Goal: Answer question/provide support: Share knowledge or assist other users

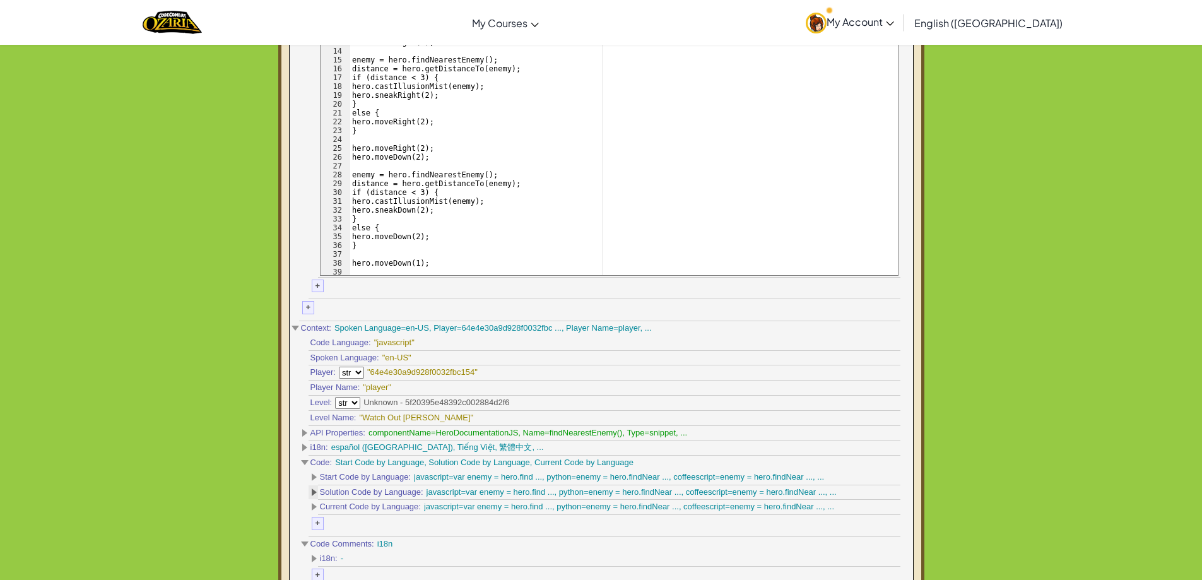
scroll to position [947, 0]
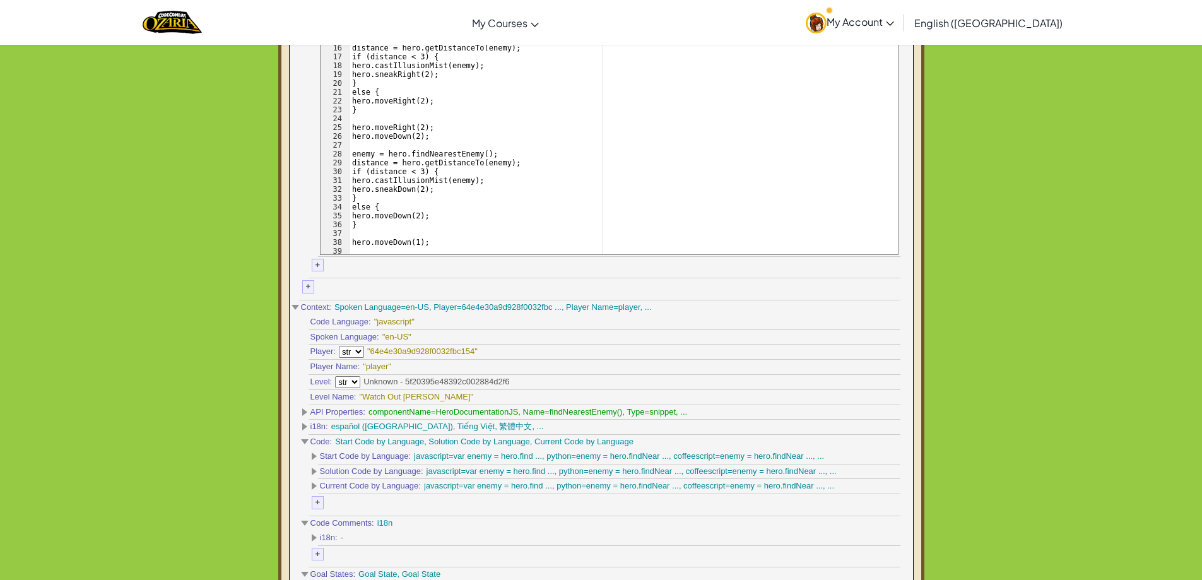
click at [318, 473] on div "Solution Code by Language: javascript=var enemy = hero.find ..., python=enemy =…" at bounding box center [609, 472] width 583 height 15
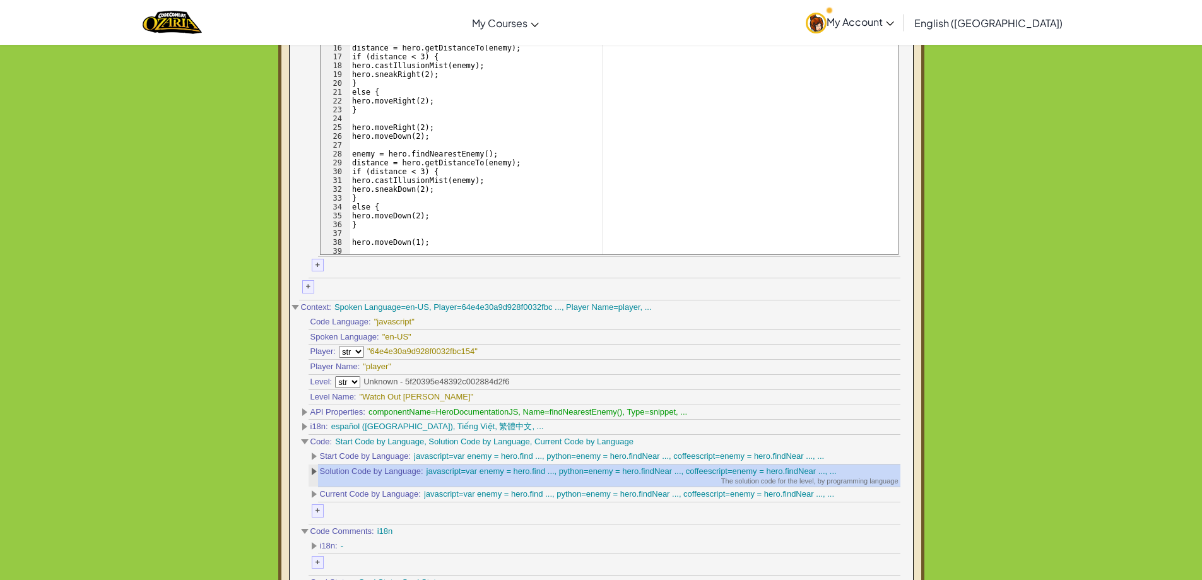
click at [314, 472] on span at bounding box center [314, 472] width 5 height 8
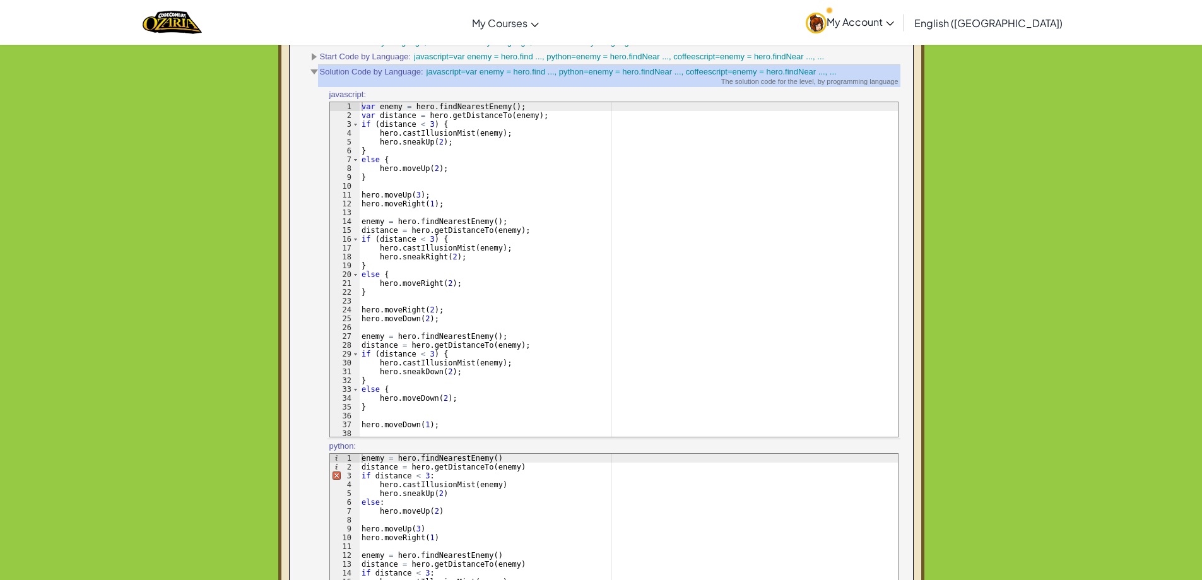
scroll to position [1452, 0]
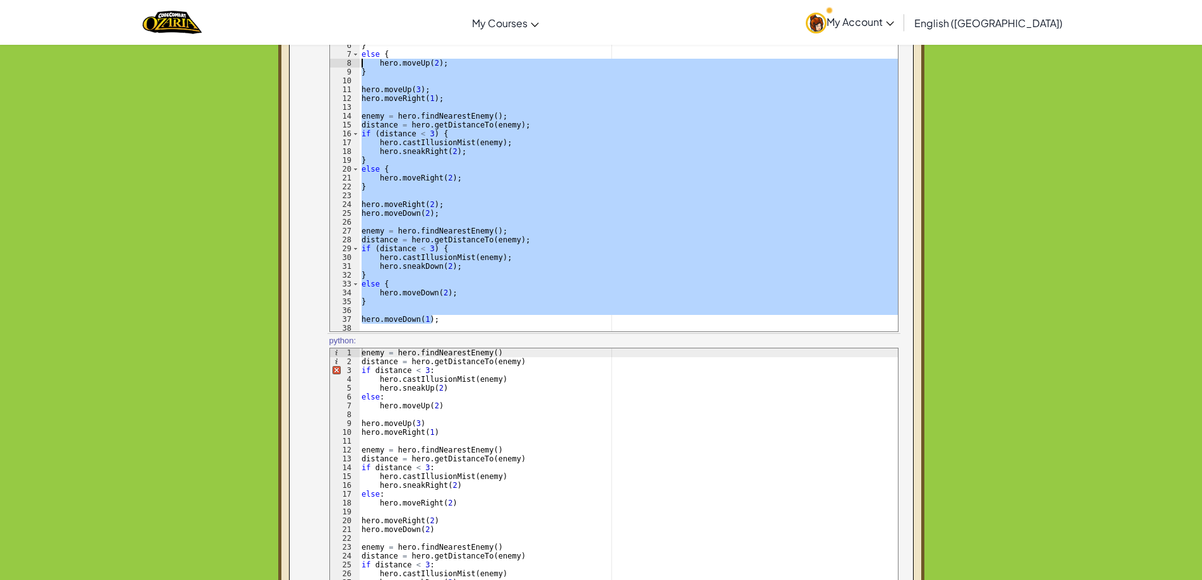
type textarea "hero.moveUp(3);"
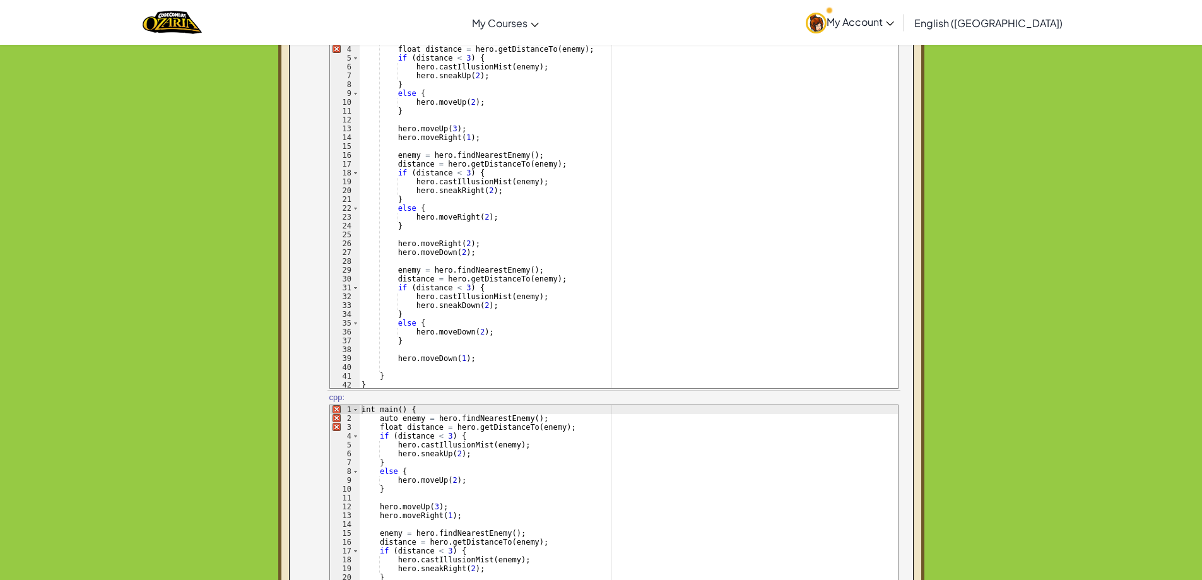
drag, startPoint x: 427, startPoint y: 176, endPoint x: 413, endPoint y: 136, distance: 42.1
click at [424, 160] on div "public class AI { public static void main ( String [ ] args ) { var enemy = her…" at bounding box center [628, 212] width 539 height 389
type textarea "enemy = hero.findNearestEnemy(); distance = hero.getDistanceTo(enemy);"
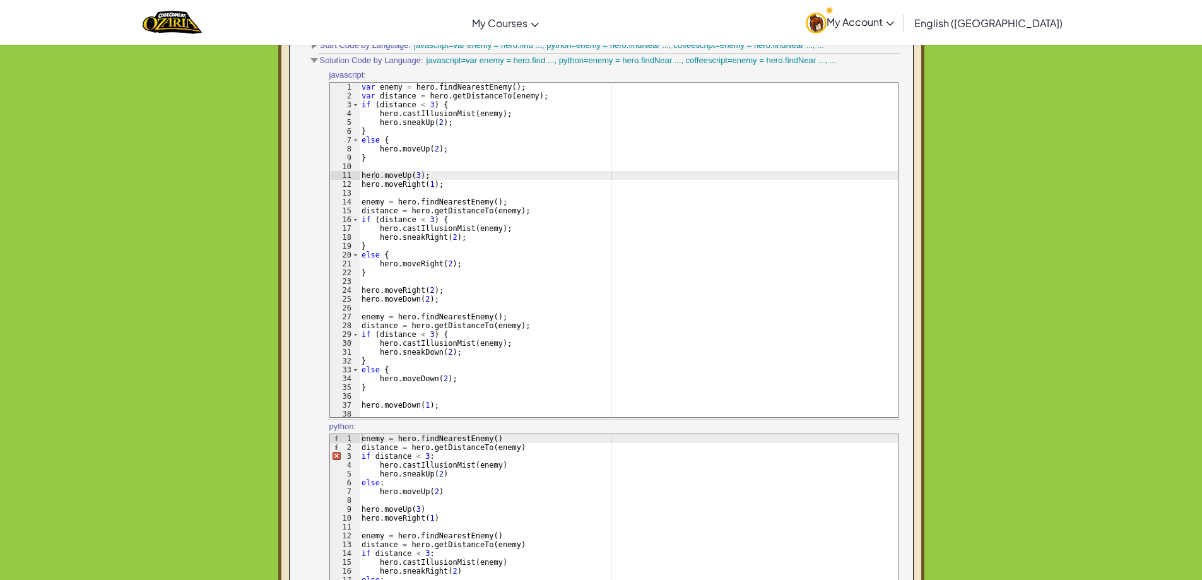
scroll to position [1274, 0]
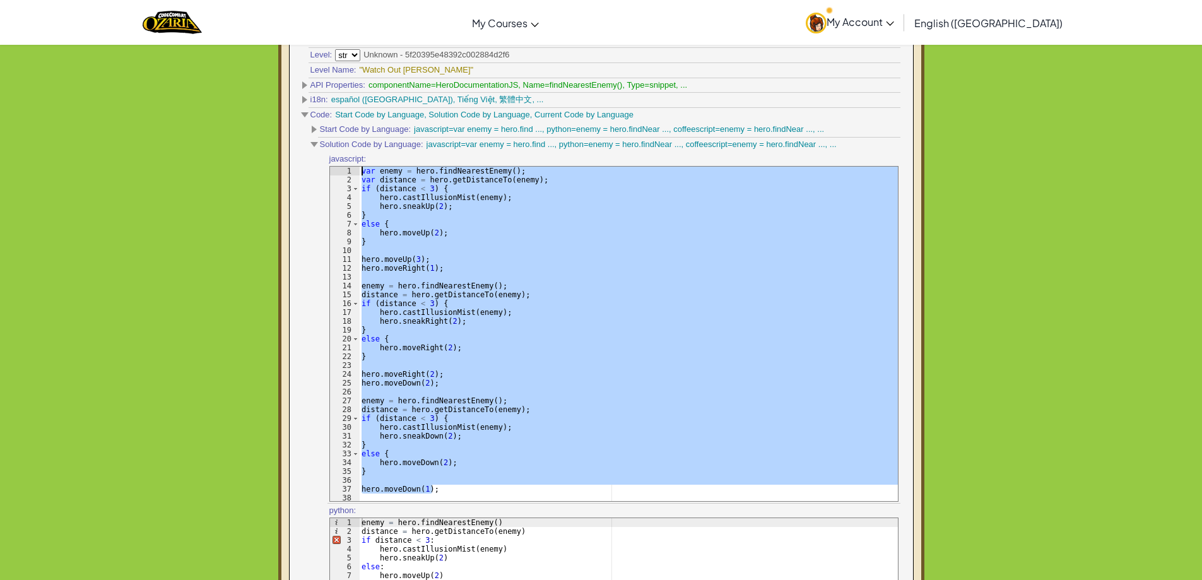
drag, startPoint x: 442, startPoint y: 490, endPoint x: 360, endPoint y: 174, distance: 326.1
click at [360, 174] on div "var enemy = hero . findNearestEnemy ( ) ; var distance = hero . getDistanceTo (…" at bounding box center [628, 343] width 539 height 353
type textarea "var enemy = hero.findNearestEnemy(); var distance = hero.getDistanceTo(enemy);"
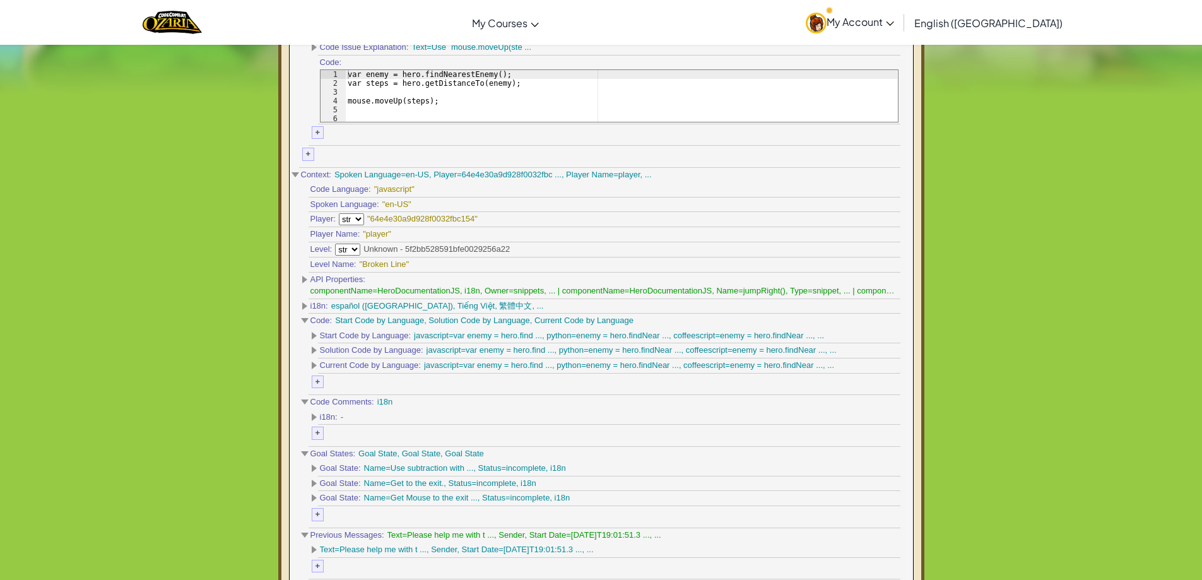
scroll to position [589, 0]
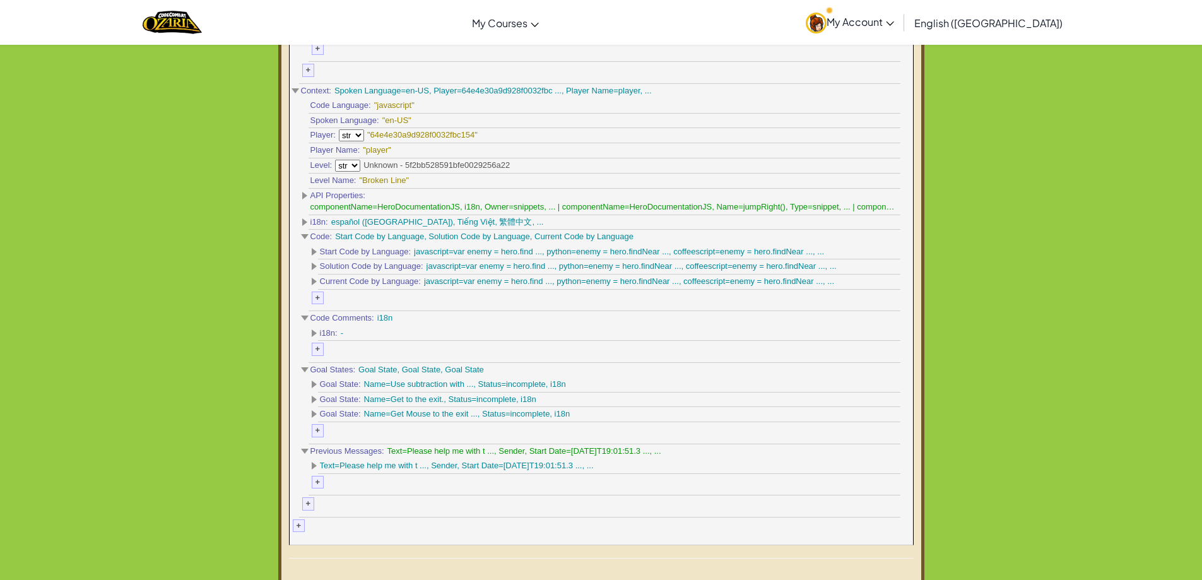
click at [320, 264] on span "Solution Code by Language:" at bounding box center [372, 267] width 104 height 12
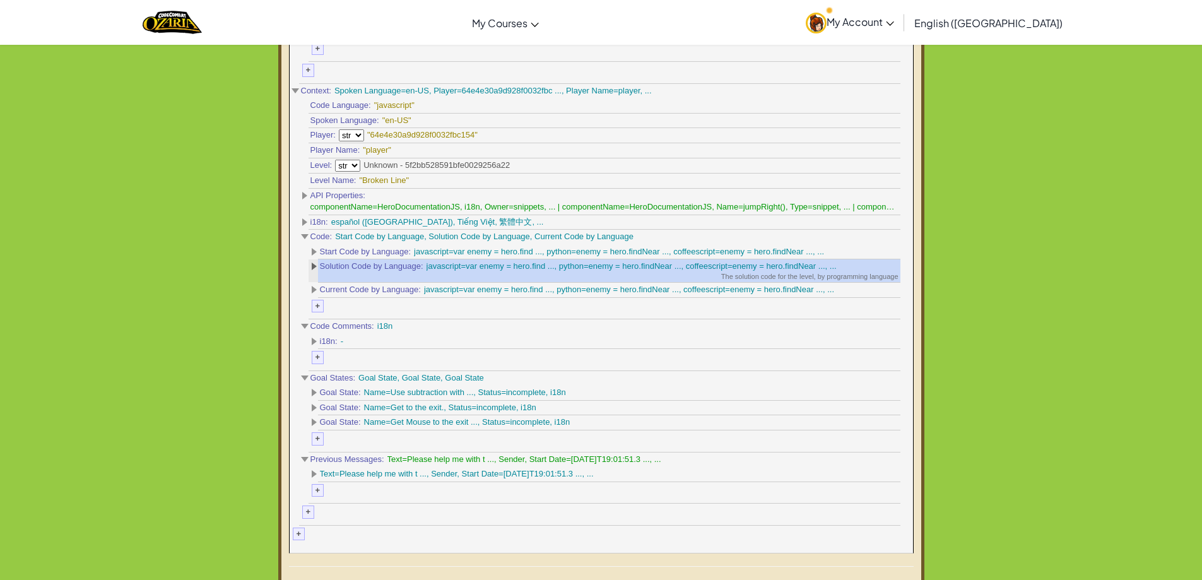
click at [314, 269] on span at bounding box center [314, 267] width 5 height 8
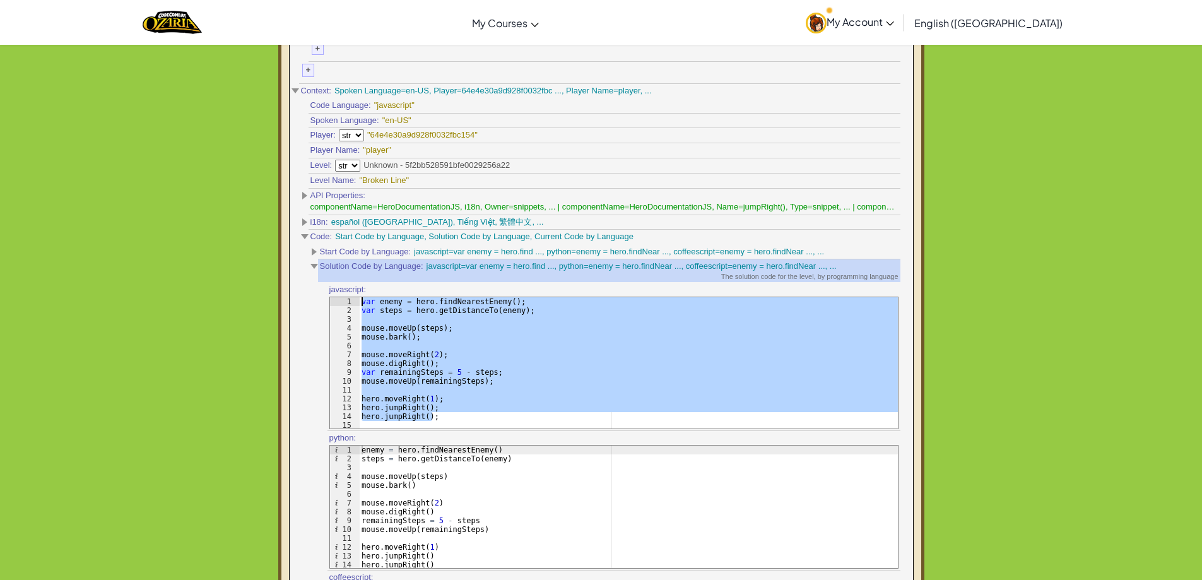
drag, startPoint x: 437, startPoint y: 418, endPoint x: 358, endPoint y: 300, distance: 141.4
click at [358, 300] on div "hero.jumpRight(); 1 2 3 4 5 6 7 8 9 10 11 12 13 14 15 var enemy = hero . findNe…" at bounding box center [613, 363] width 569 height 133
type textarea "var enemy = hero.findNearestEnemy(); var steps = hero.getDistanceTo(enemy);"
